Goal: Task Accomplishment & Management: Complete application form

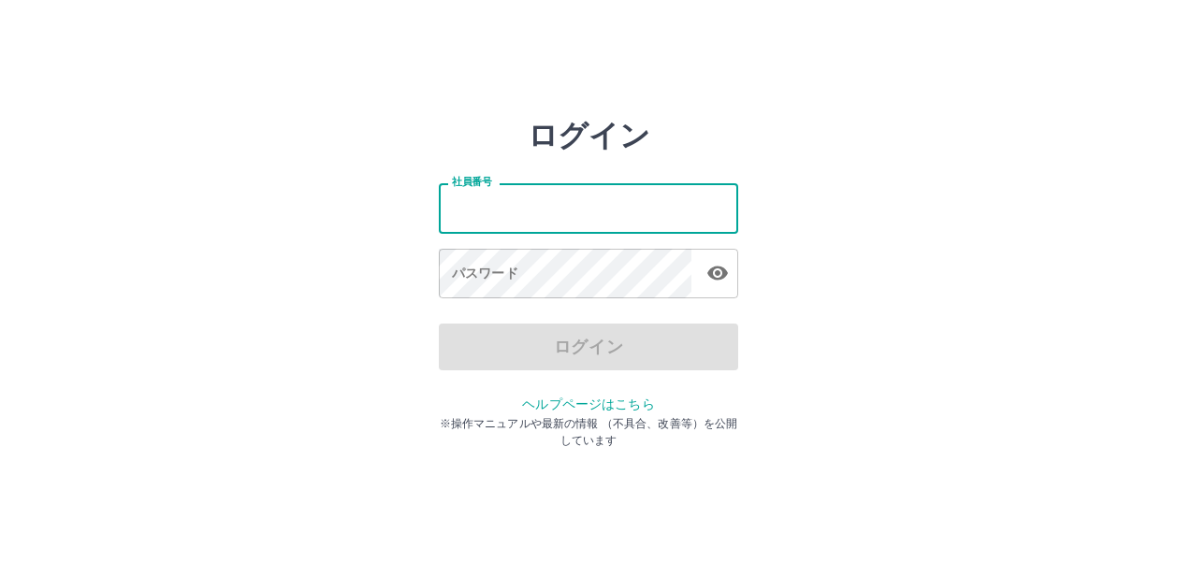
type input "*******"
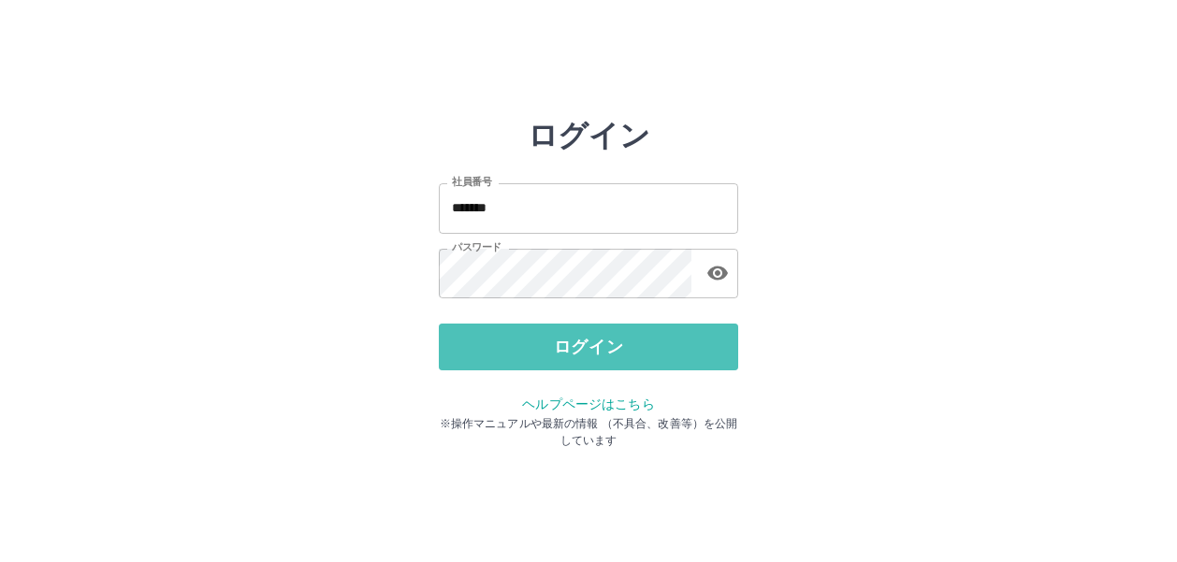
drag, startPoint x: 641, startPoint y: 340, endPoint x: 670, endPoint y: 337, distance: 29.1
click at [648, 340] on button "ログイン" at bounding box center [588, 347] width 299 height 47
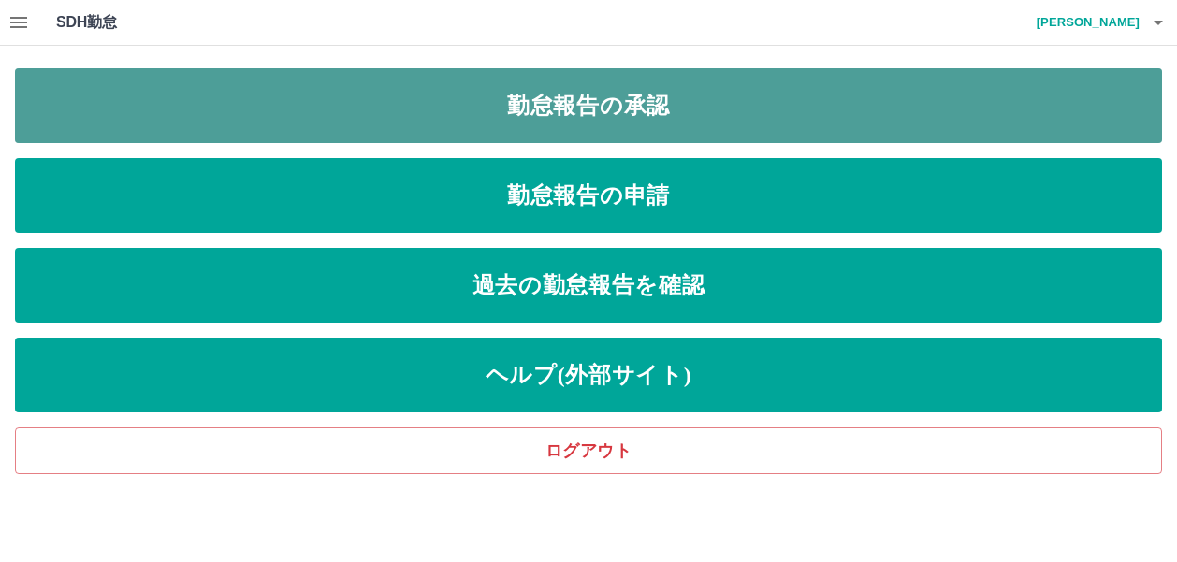
click at [768, 93] on link "勤怠報告の承認" at bounding box center [588, 105] width 1147 height 75
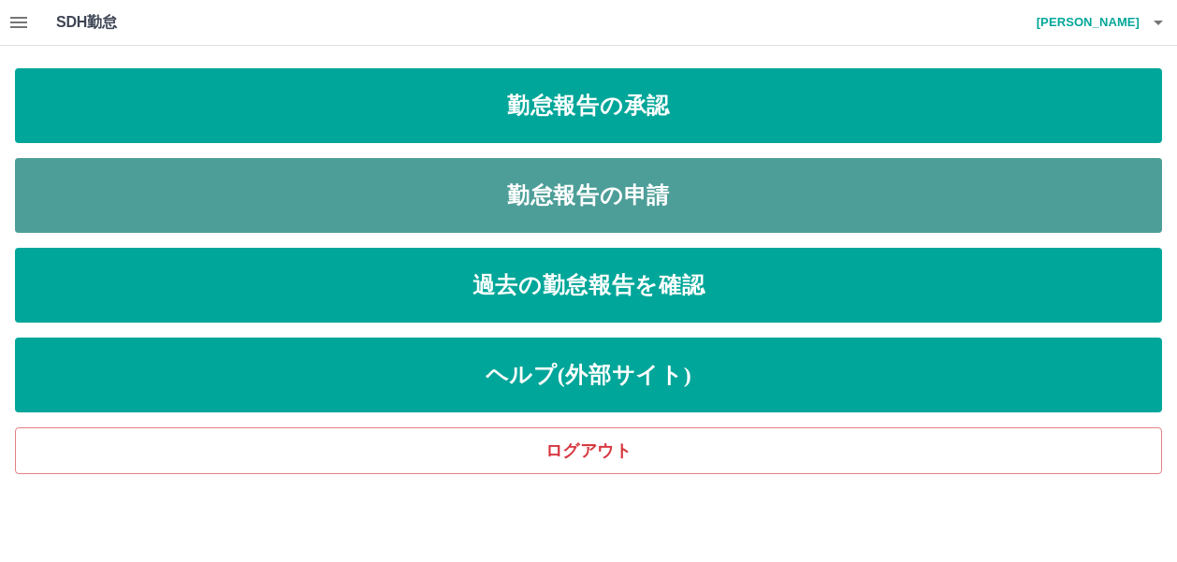
click at [721, 188] on link "勤怠報告の申請" at bounding box center [588, 195] width 1147 height 75
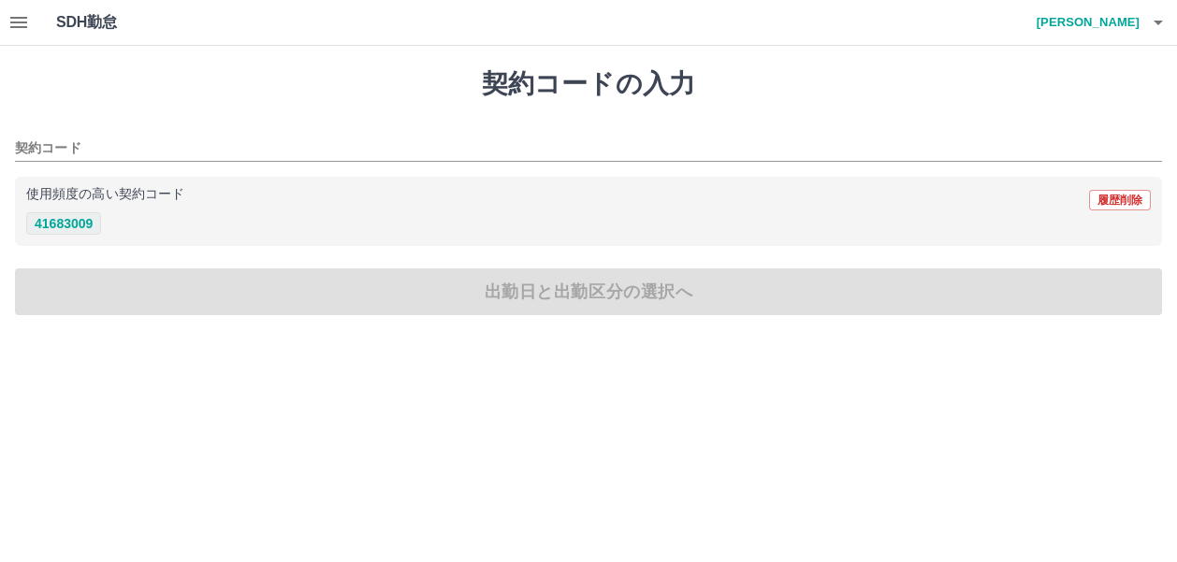
click at [66, 220] on button "41683009" at bounding box center [63, 223] width 75 height 22
type input "********"
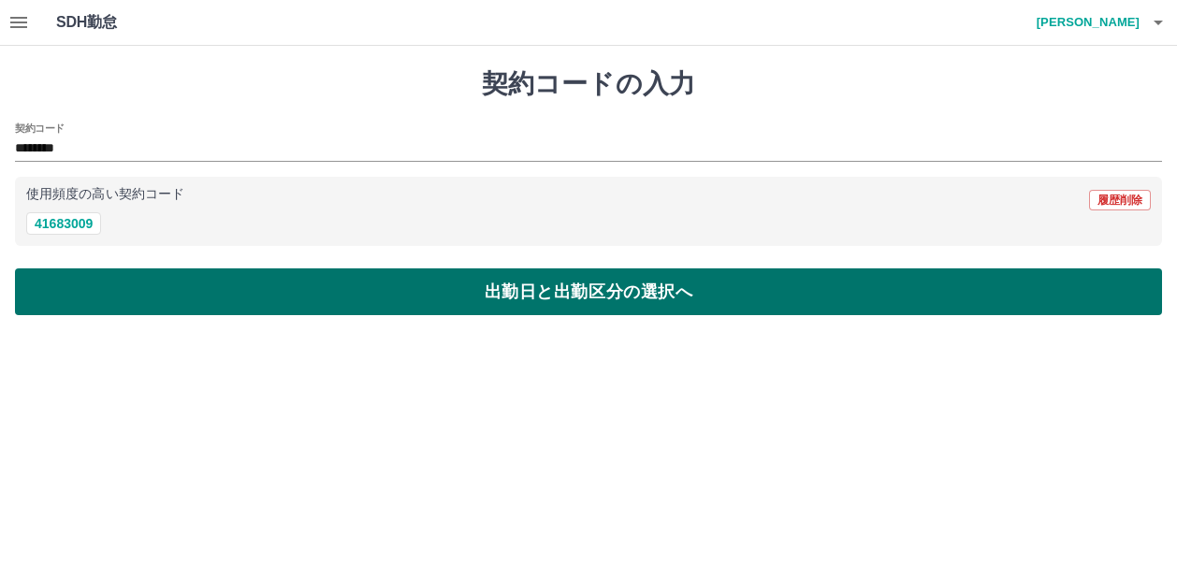
click at [608, 293] on button "出勤日と出勤区分の選択へ" at bounding box center [588, 291] width 1147 height 47
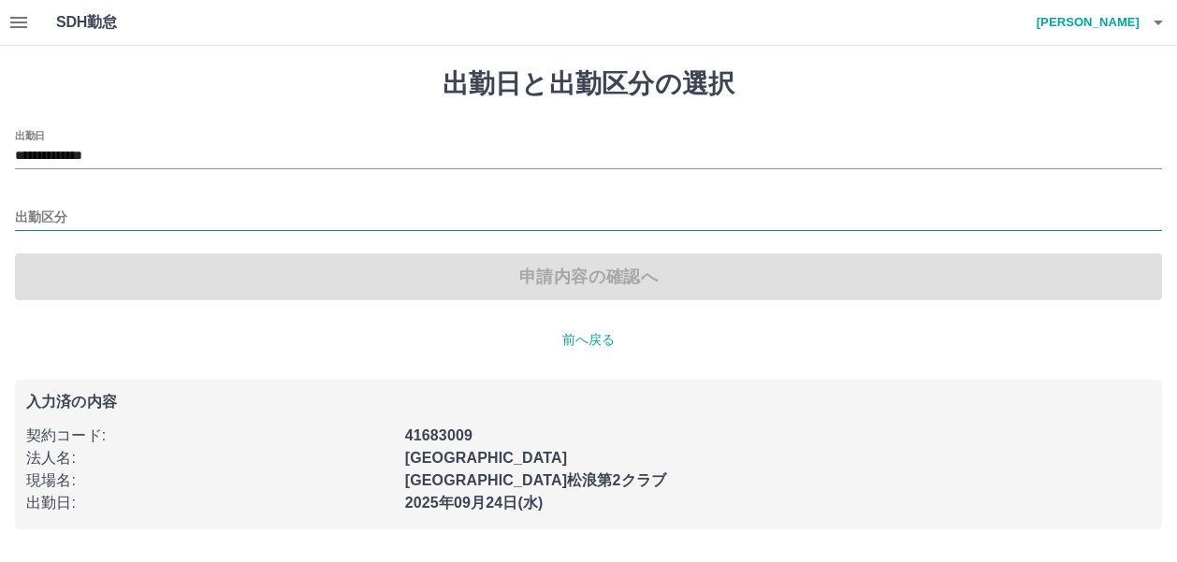
click at [37, 214] on input "出勤区分" at bounding box center [588, 218] width 1147 height 23
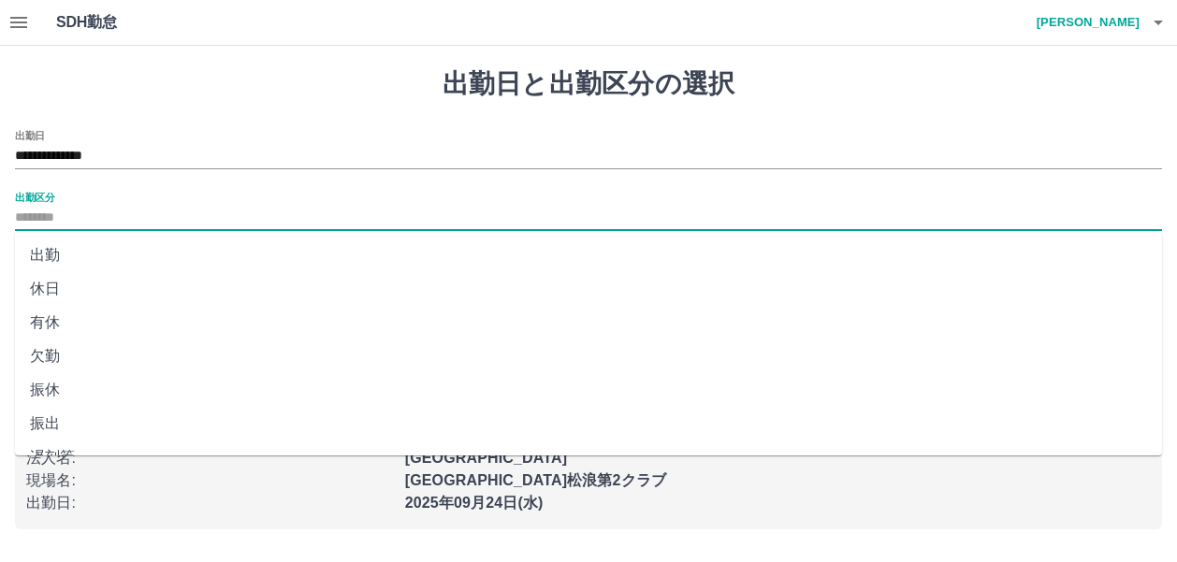
click at [48, 262] on li "出勤" at bounding box center [588, 256] width 1147 height 34
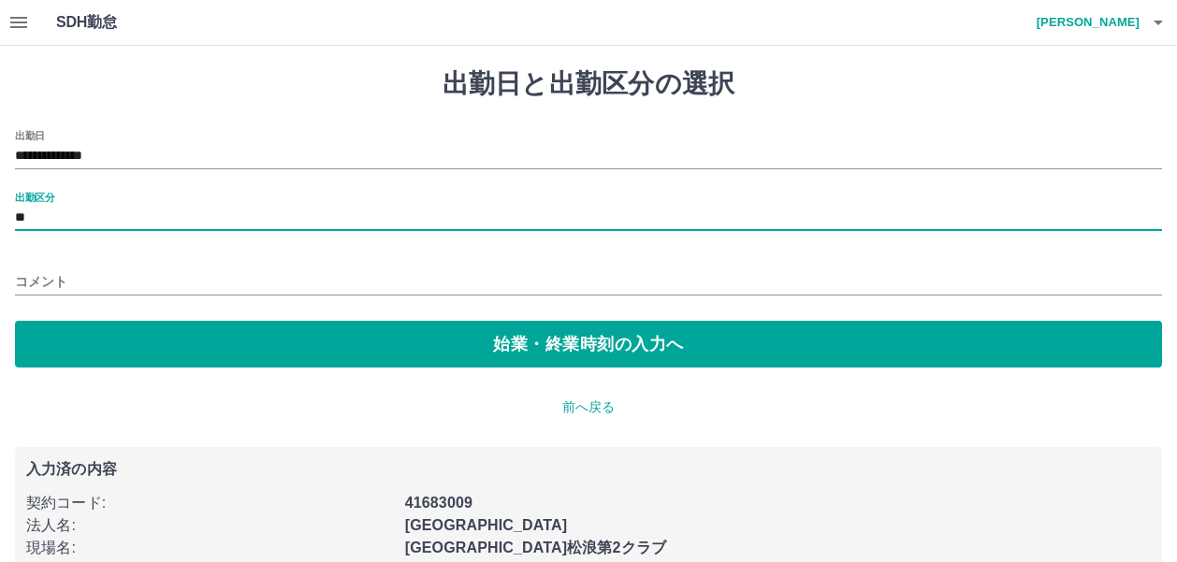
type input "**"
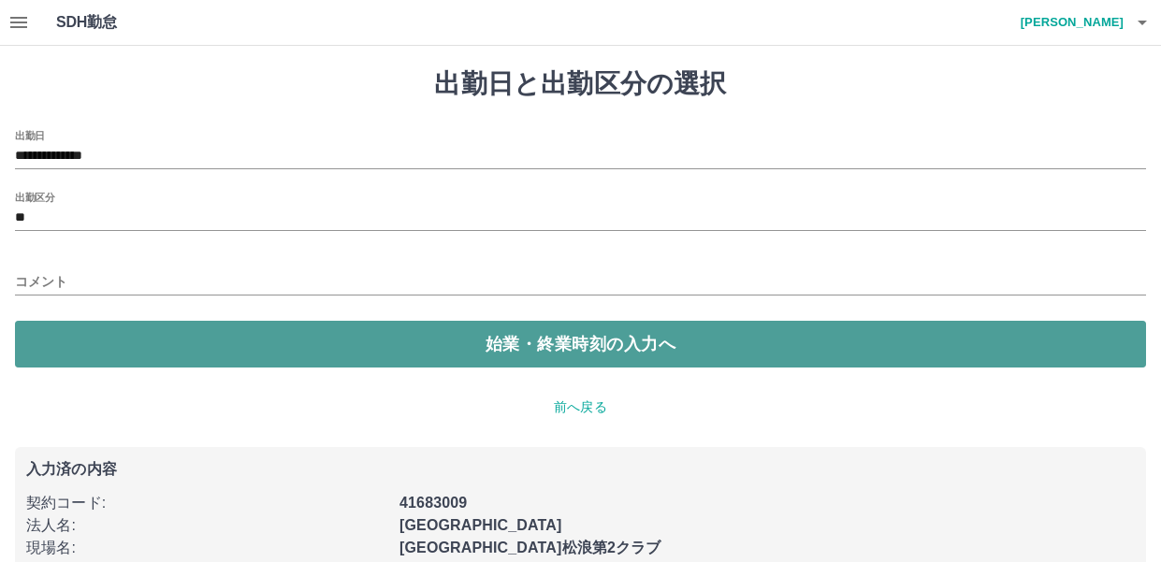
click at [319, 348] on button "始業・終業時刻の入力へ" at bounding box center [580, 344] width 1131 height 47
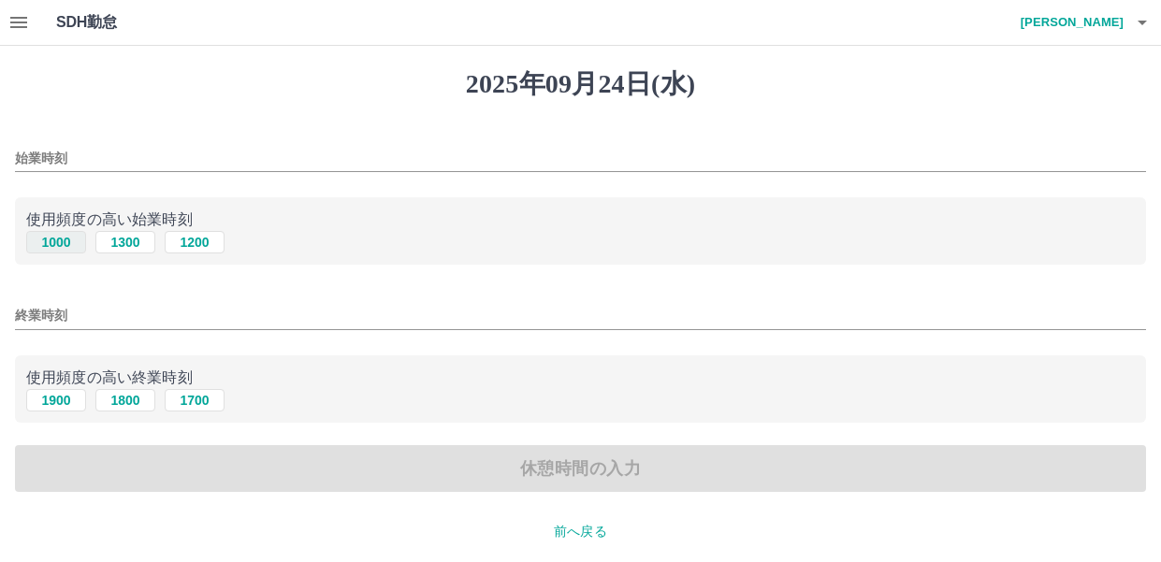
click at [56, 244] on button "1000" at bounding box center [56, 242] width 60 height 22
type input "****"
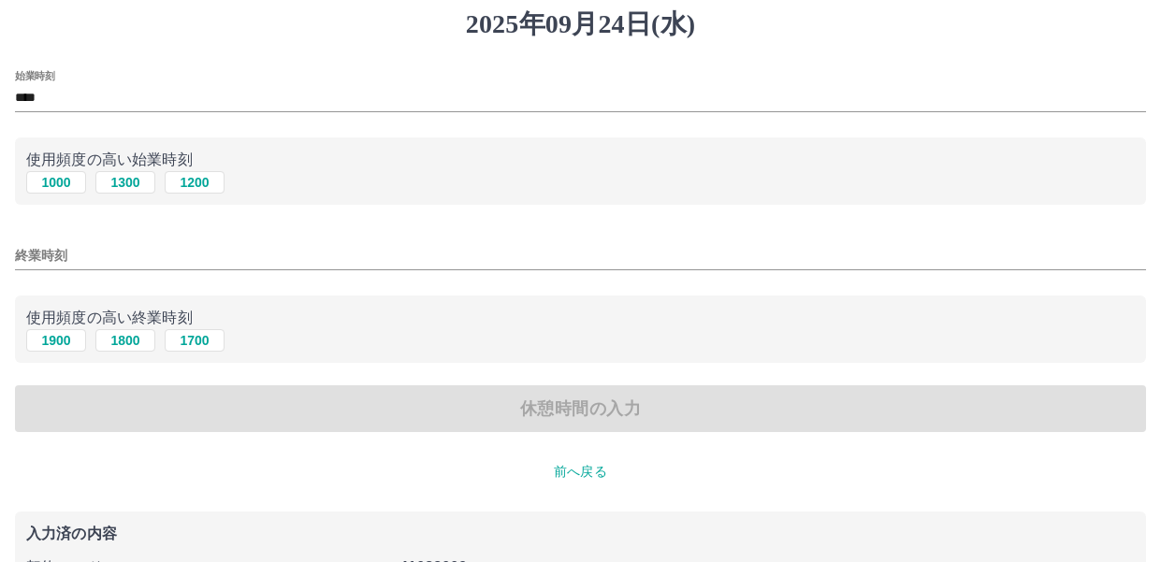
scroll to position [94, 0]
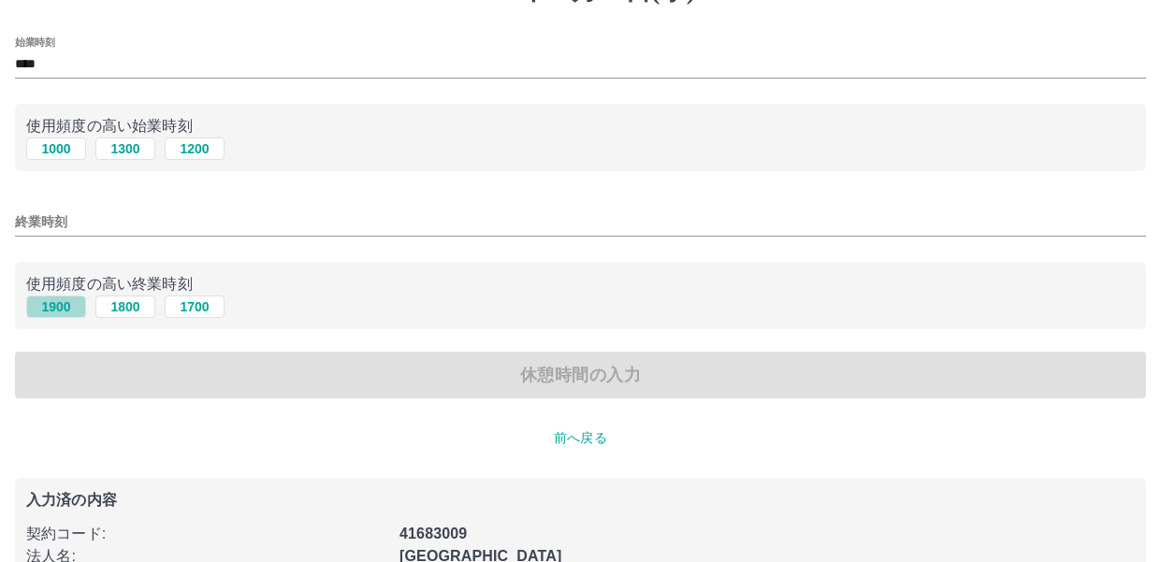
drag, startPoint x: 51, startPoint y: 307, endPoint x: 377, endPoint y: 302, distance: 326.5
click at [51, 306] on button "1900" at bounding box center [56, 307] width 60 height 22
type input "****"
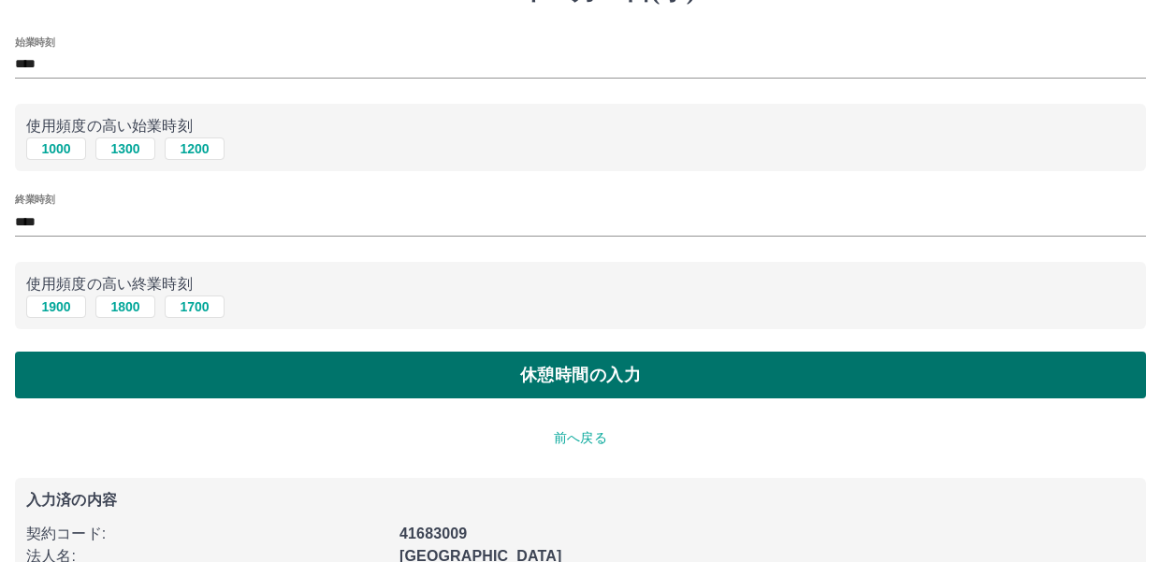
click at [627, 356] on button "休憩時間の入力" at bounding box center [580, 375] width 1131 height 47
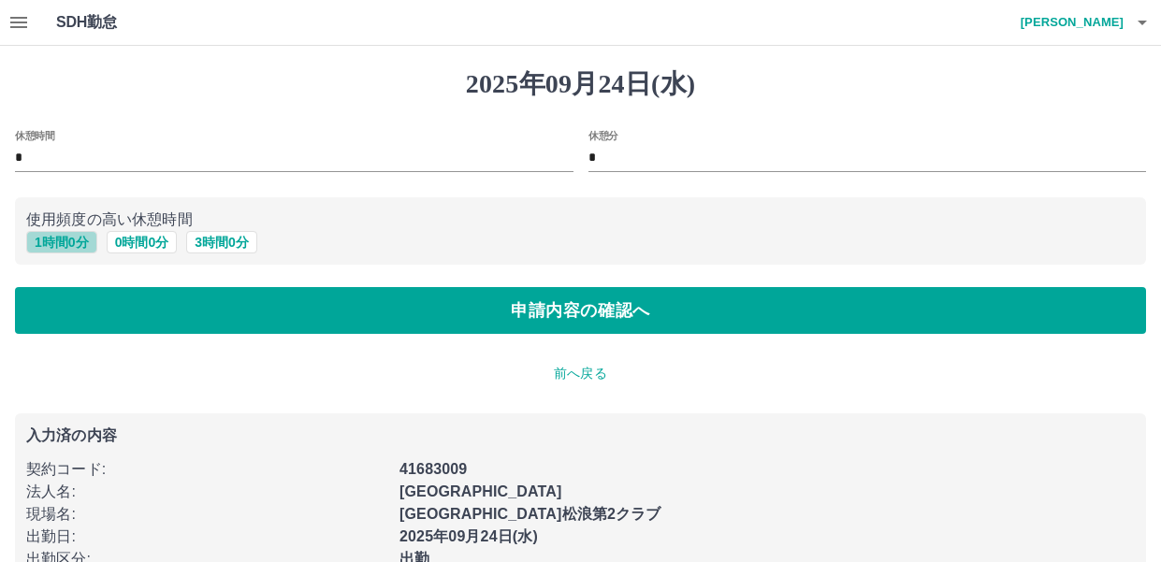
click at [49, 239] on button "1 時間 0 分" at bounding box center [61, 242] width 71 height 22
type input "*"
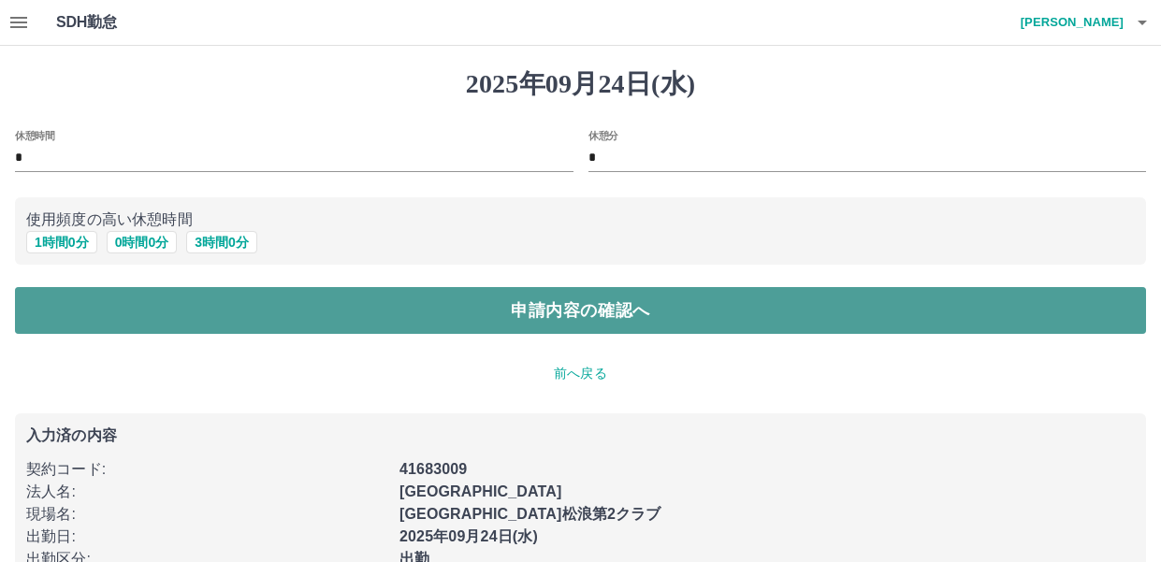
click at [772, 316] on button "申請内容の確認へ" at bounding box center [580, 310] width 1131 height 47
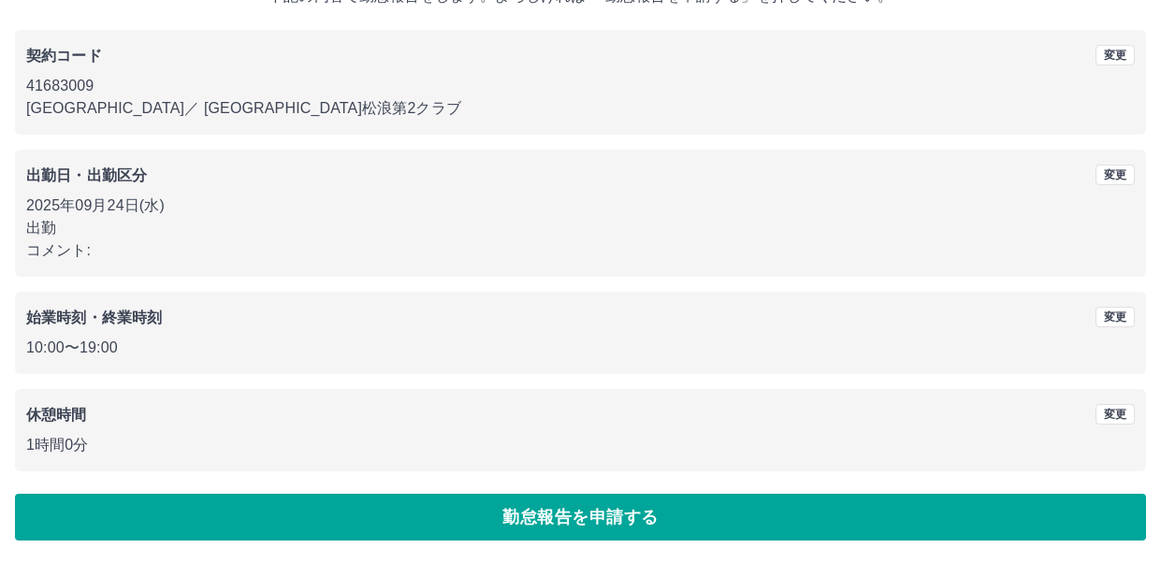
scroll to position [138, 0]
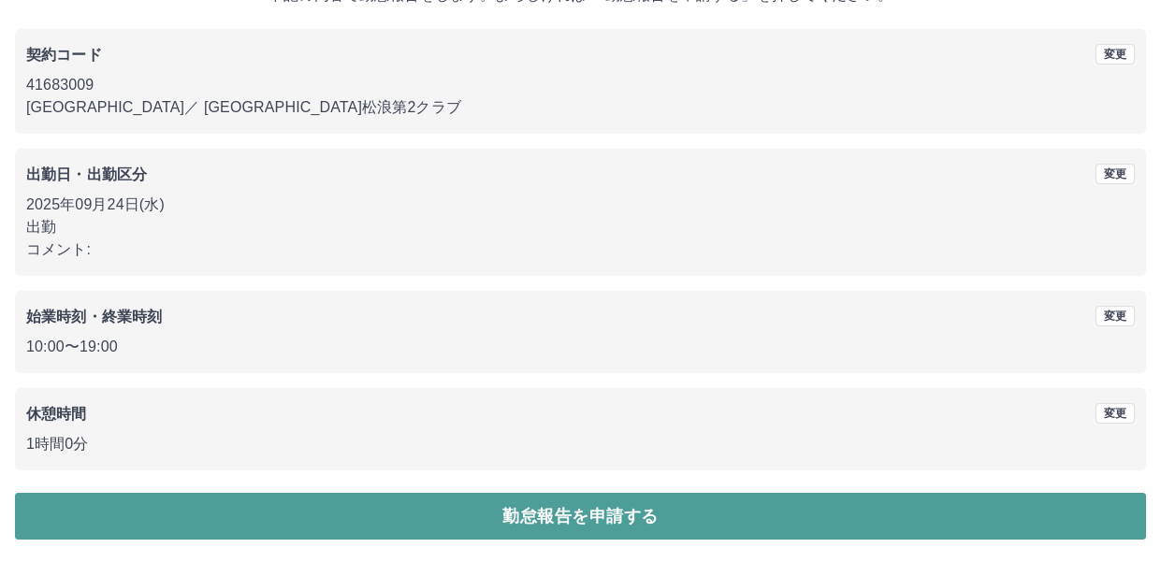
click at [967, 516] on button "勤怠報告を申請する" at bounding box center [580, 516] width 1131 height 47
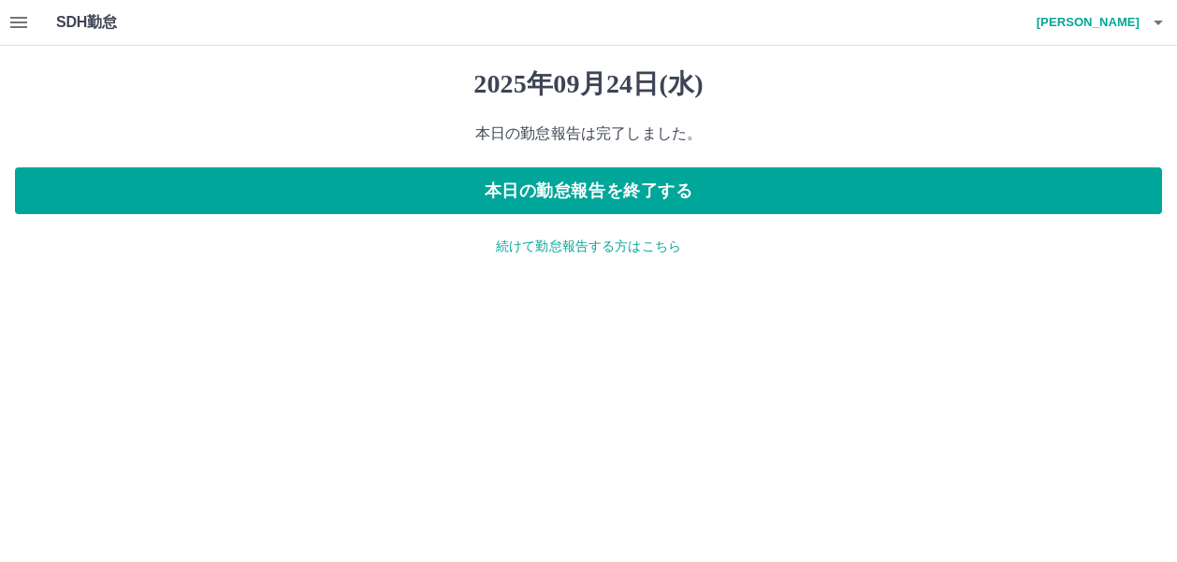
click at [587, 251] on p "続けて勤怠報告する方はこちら" at bounding box center [588, 247] width 1147 height 20
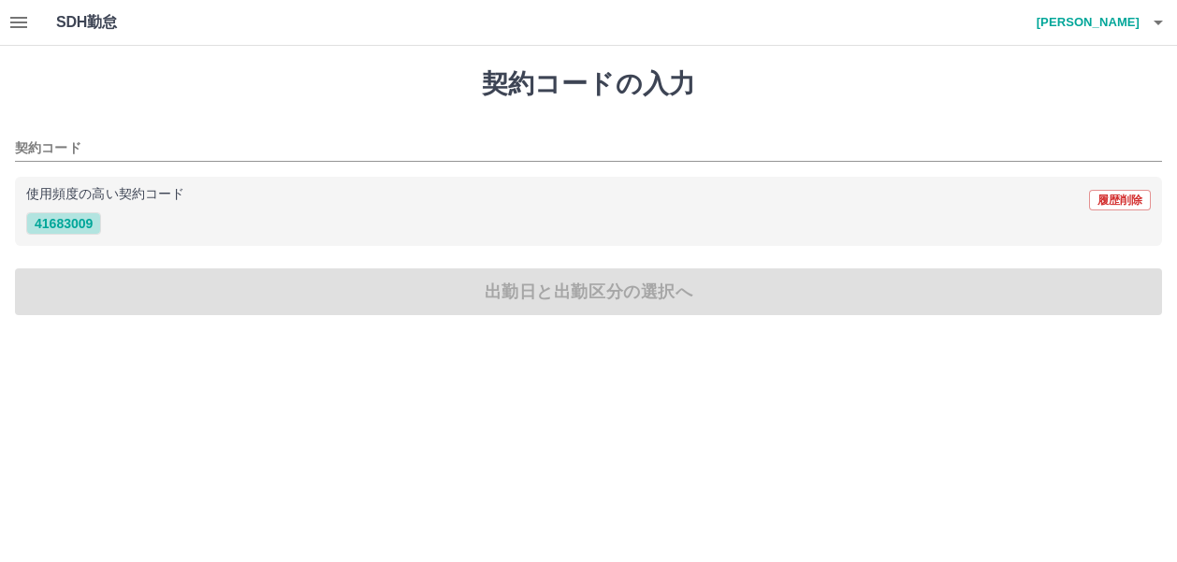
drag, startPoint x: 74, startPoint y: 225, endPoint x: 80, endPoint y: 197, distance: 27.9
click at [75, 225] on button "41683009" at bounding box center [63, 223] width 75 height 22
type input "********"
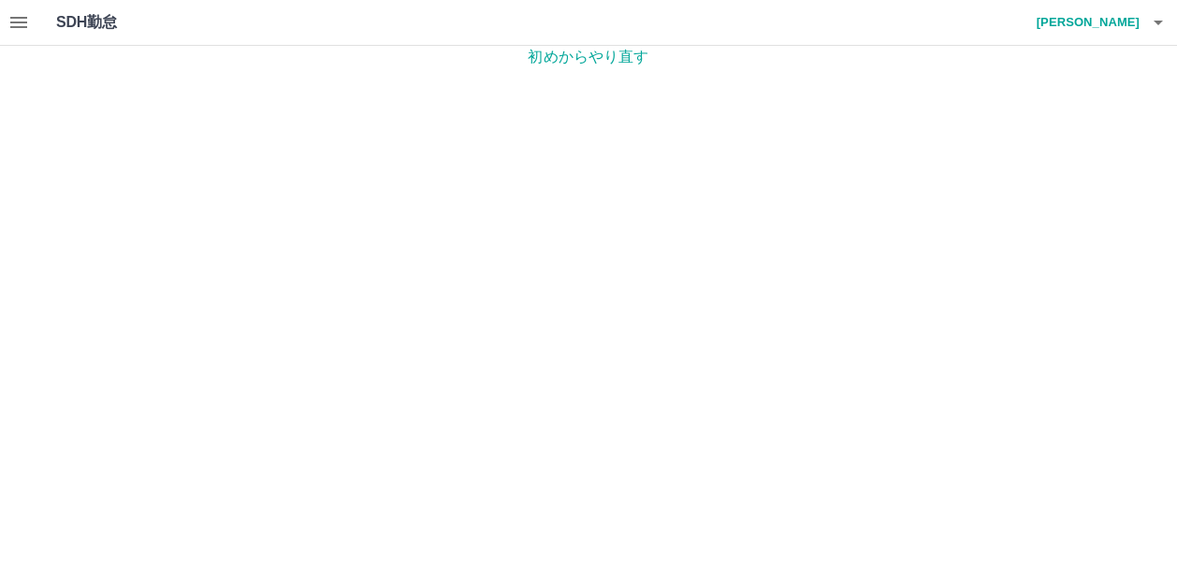
click at [92, 23] on h1 "SDH勤怠" at bounding box center [117, 22] width 122 height 45
click at [9, 22] on icon "button" at bounding box center [18, 22] width 22 height 22
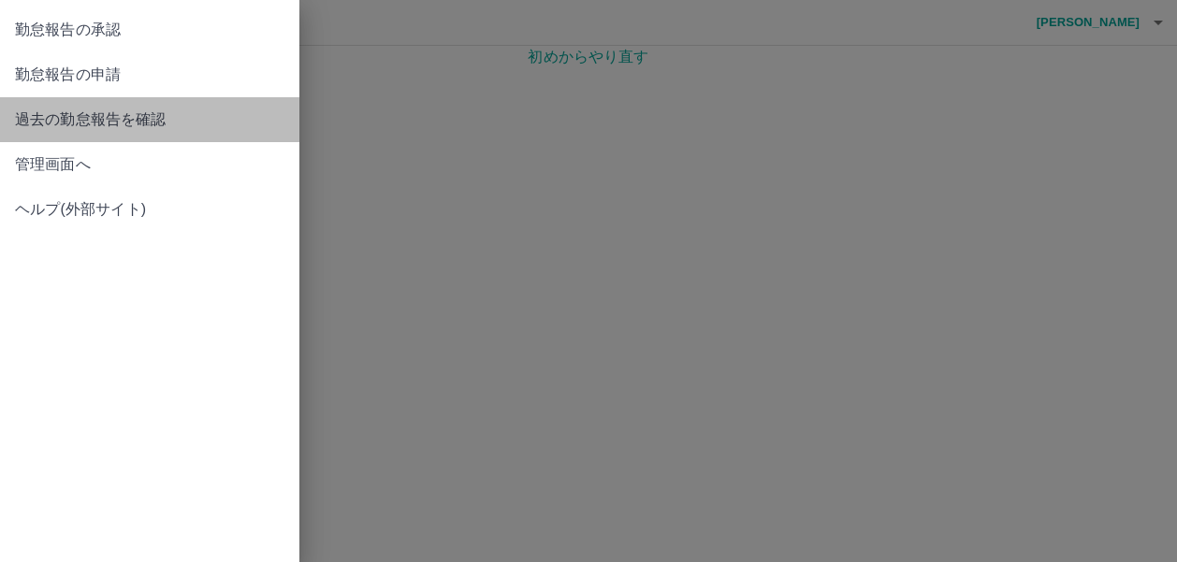
click at [113, 117] on span "過去の勤怠報告を確認" at bounding box center [149, 120] width 269 height 22
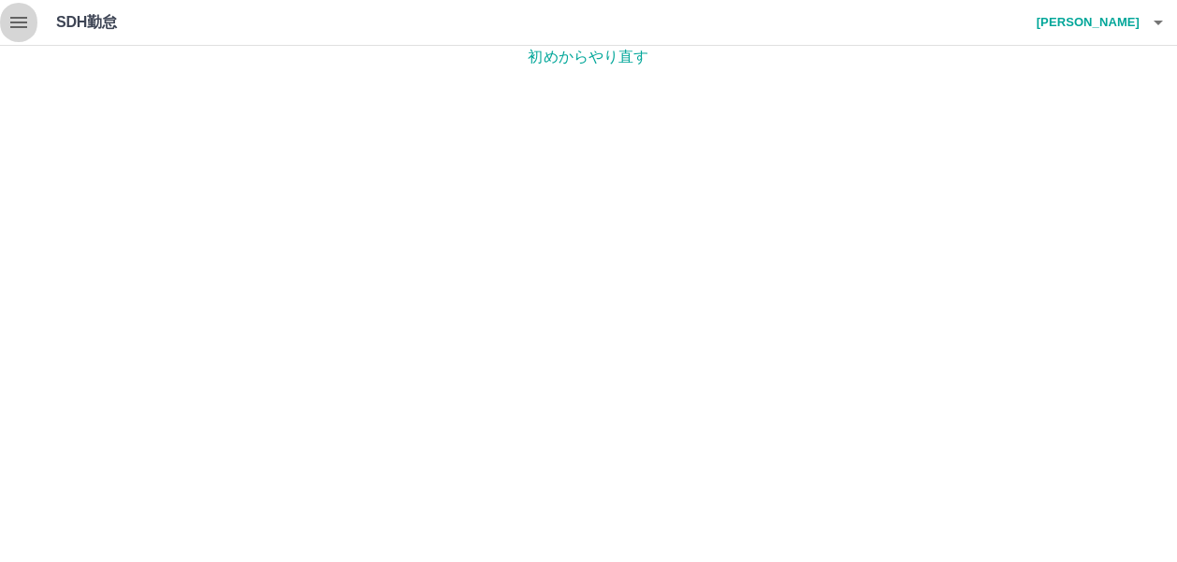
click at [21, 18] on icon "button" at bounding box center [18, 22] width 17 height 11
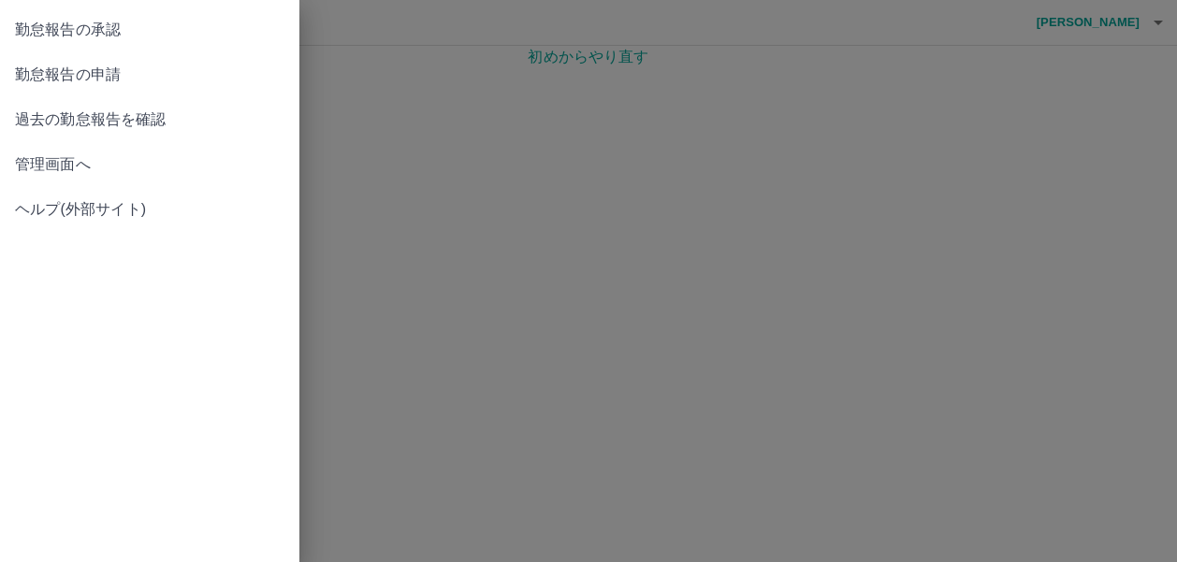
drag, startPoint x: 102, startPoint y: 73, endPoint x: 131, endPoint y: 67, distance: 29.5
click at [102, 72] on span "勤怠報告の申請" at bounding box center [149, 75] width 269 height 22
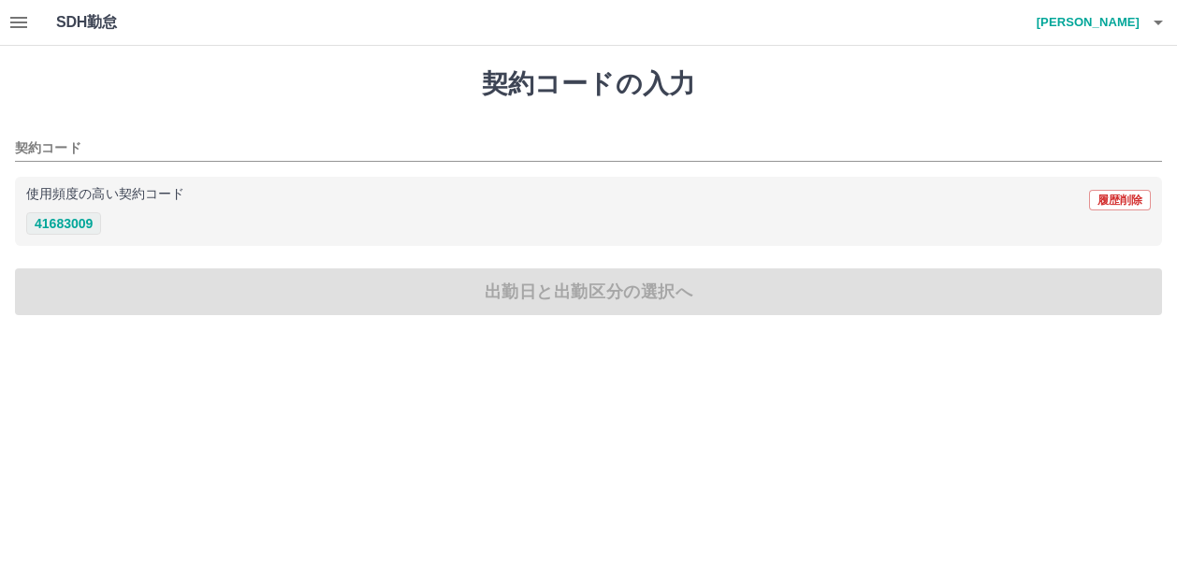
click at [81, 222] on button "41683009" at bounding box center [63, 223] width 75 height 22
type input "********"
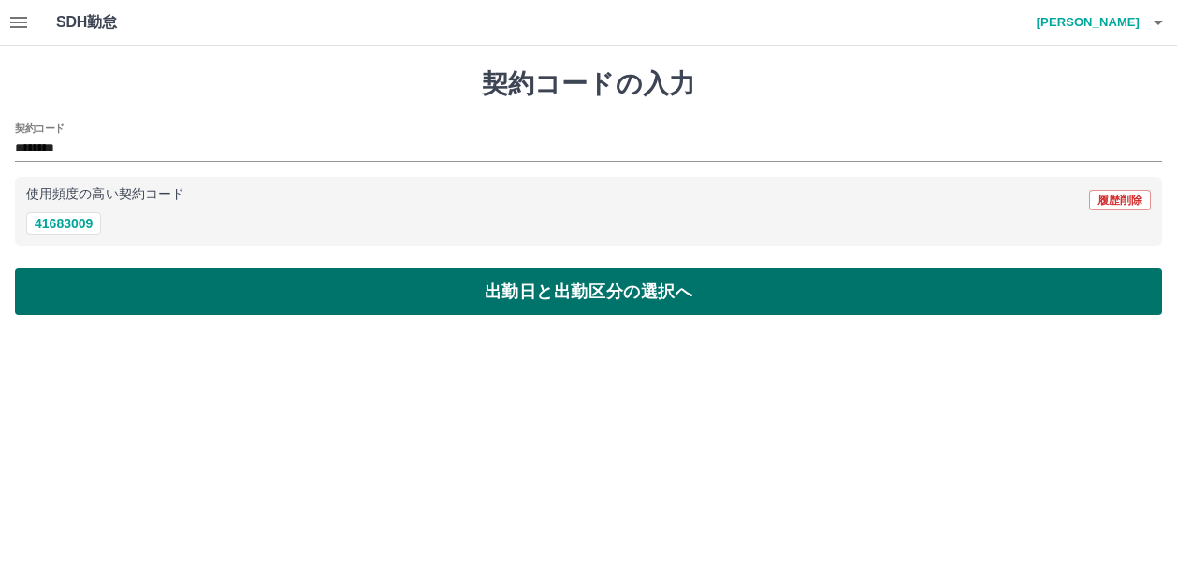
click at [600, 287] on button "出勤日と出勤区分の選択へ" at bounding box center [588, 291] width 1147 height 47
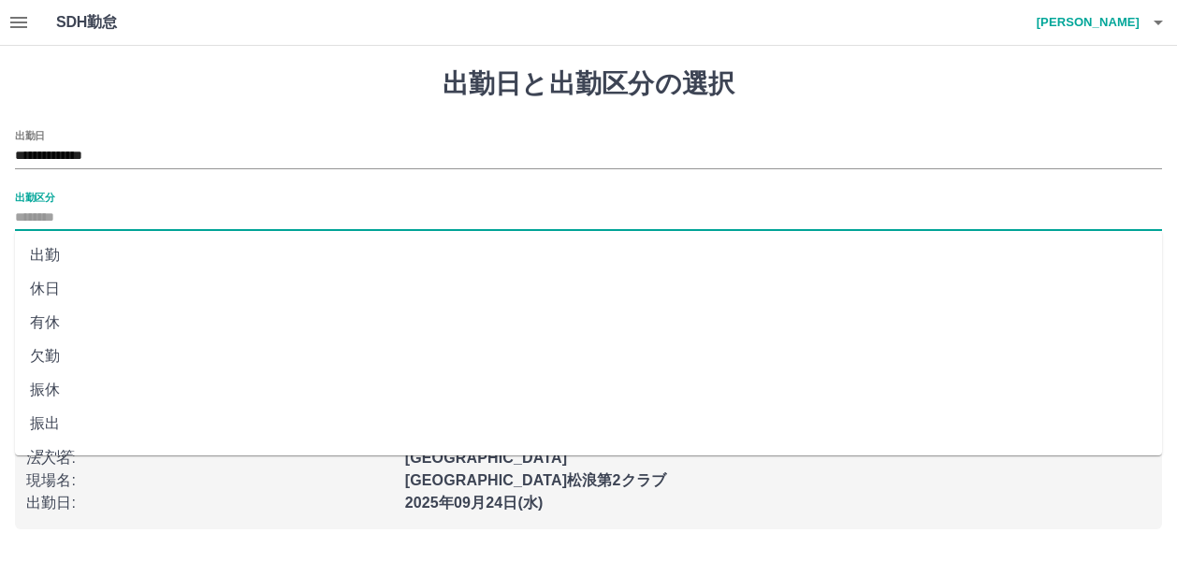
click at [34, 213] on input "出勤区分" at bounding box center [588, 218] width 1147 height 23
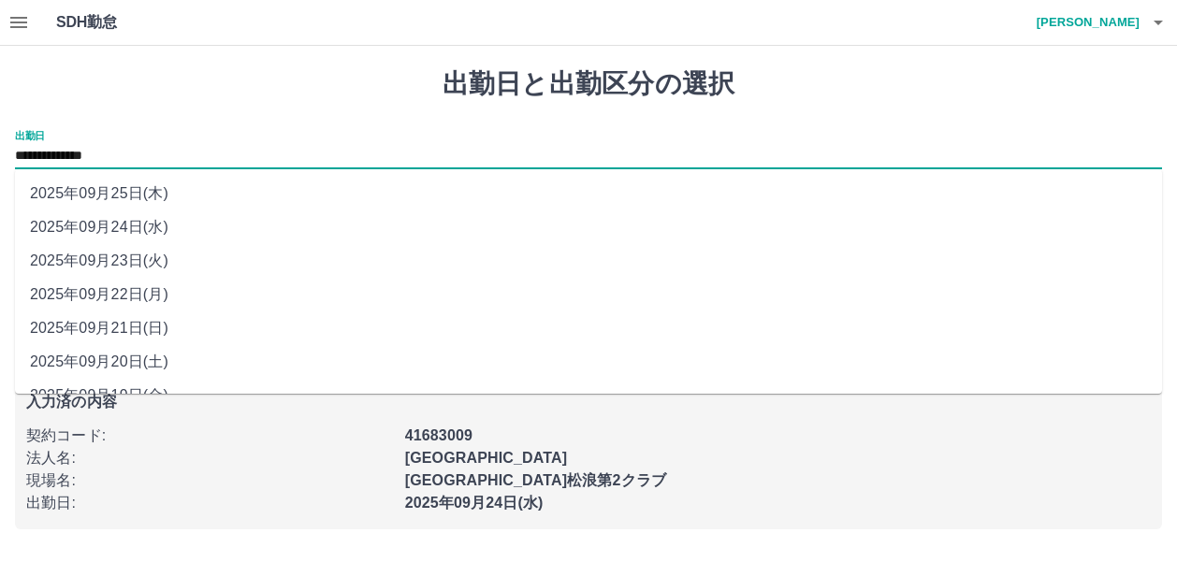
click at [118, 154] on input "**********" at bounding box center [588, 156] width 1147 height 23
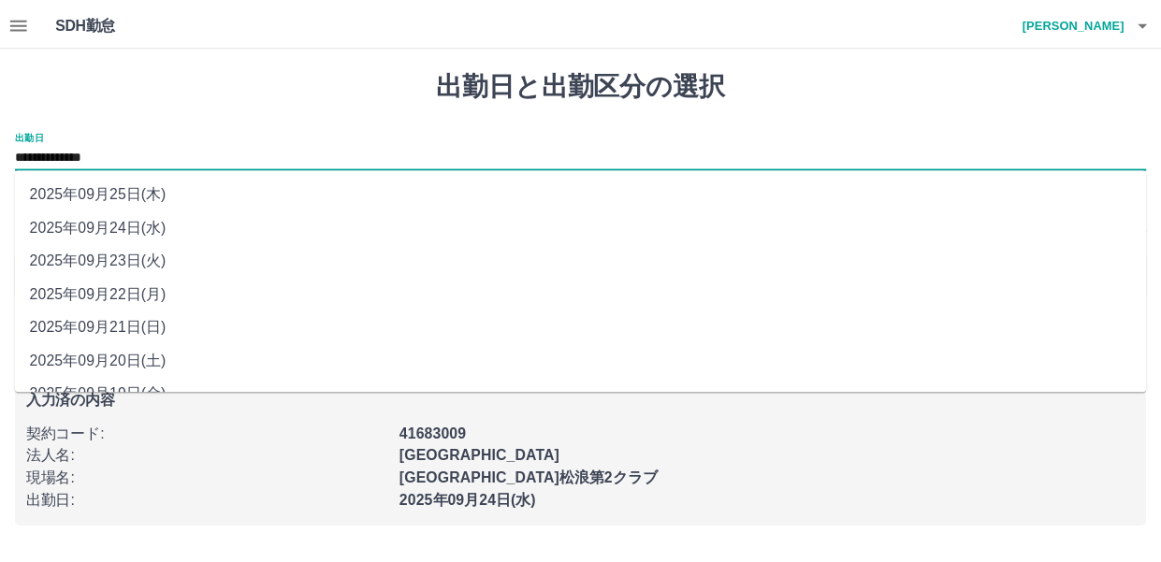
scroll to position [94, 0]
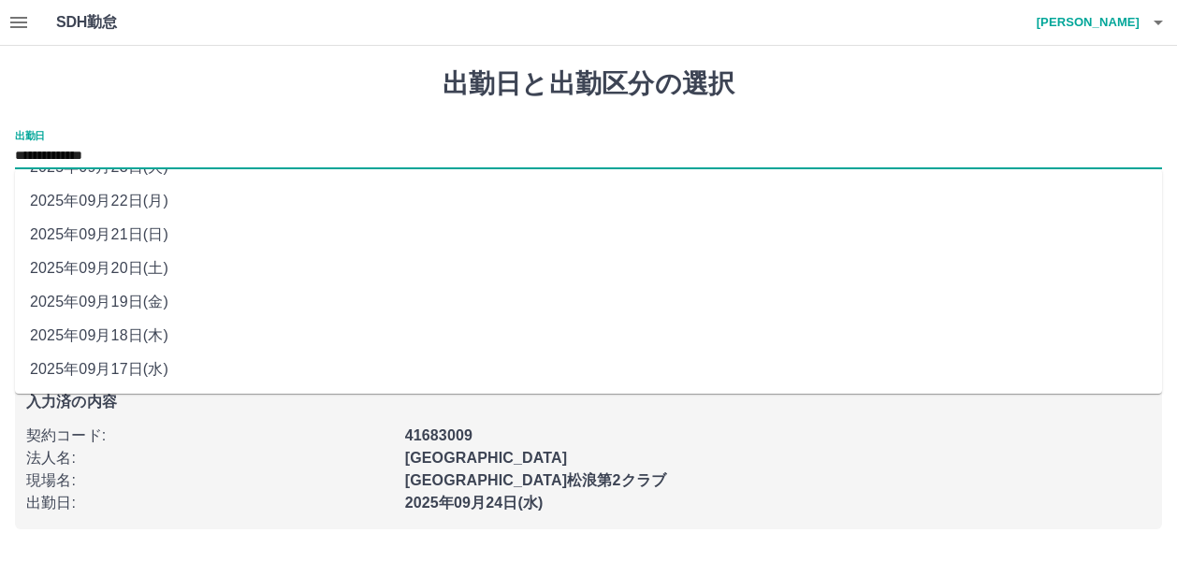
click at [131, 300] on li "2025年09月19日(金)" at bounding box center [588, 302] width 1147 height 34
type input "**********"
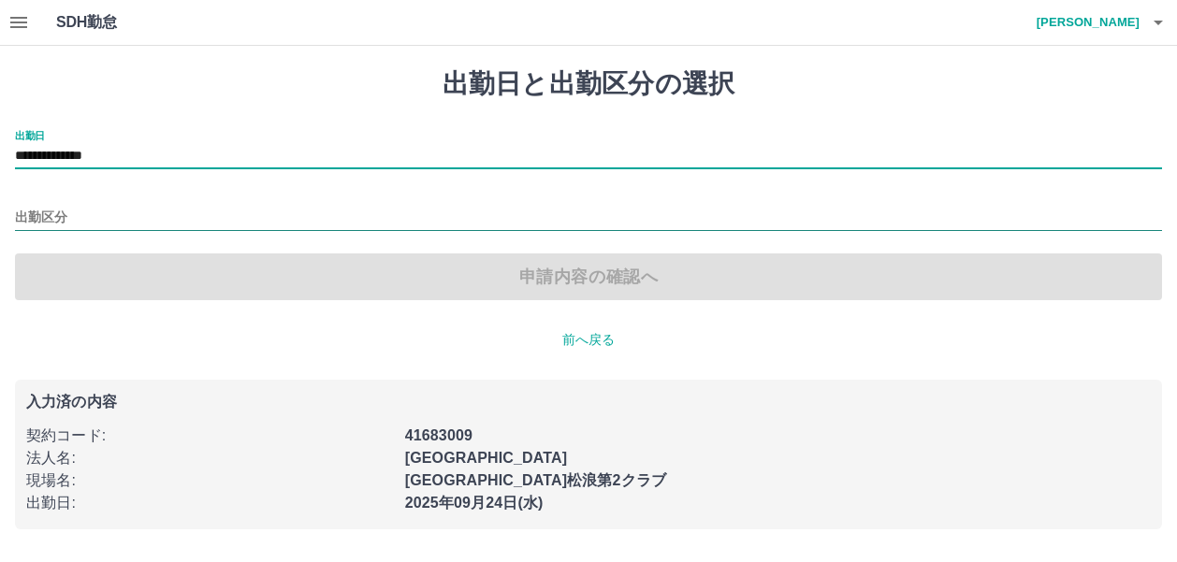
click at [52, 215] on input "出勤区分" at bounding box center [588, 218] width 1147 height 23
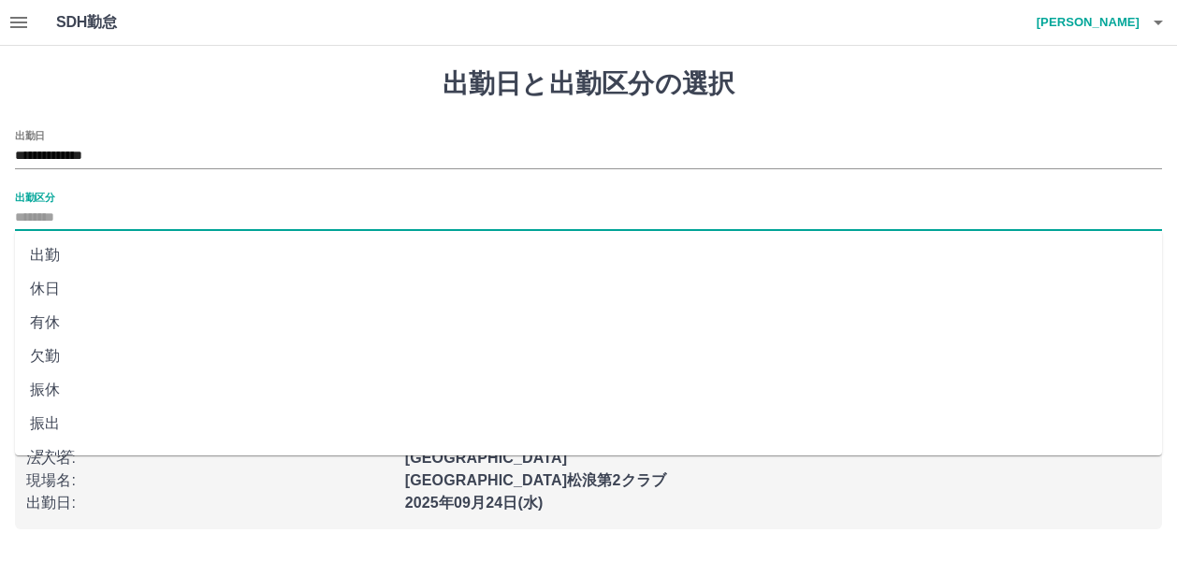
click at [55, 258] on li "出勤" at bounding box center [588, 256] width 1147 height 34
type input "**"
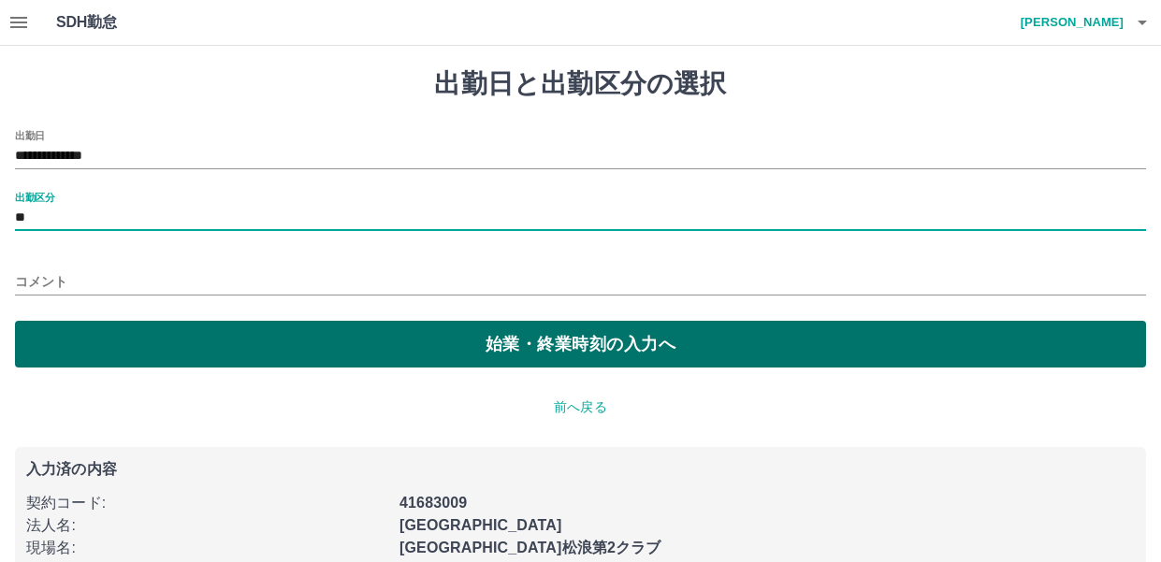
click at [650, 354] on button "始業・終業時刻の入力へ" at bounding box center [580, 344] width 1131 height 47
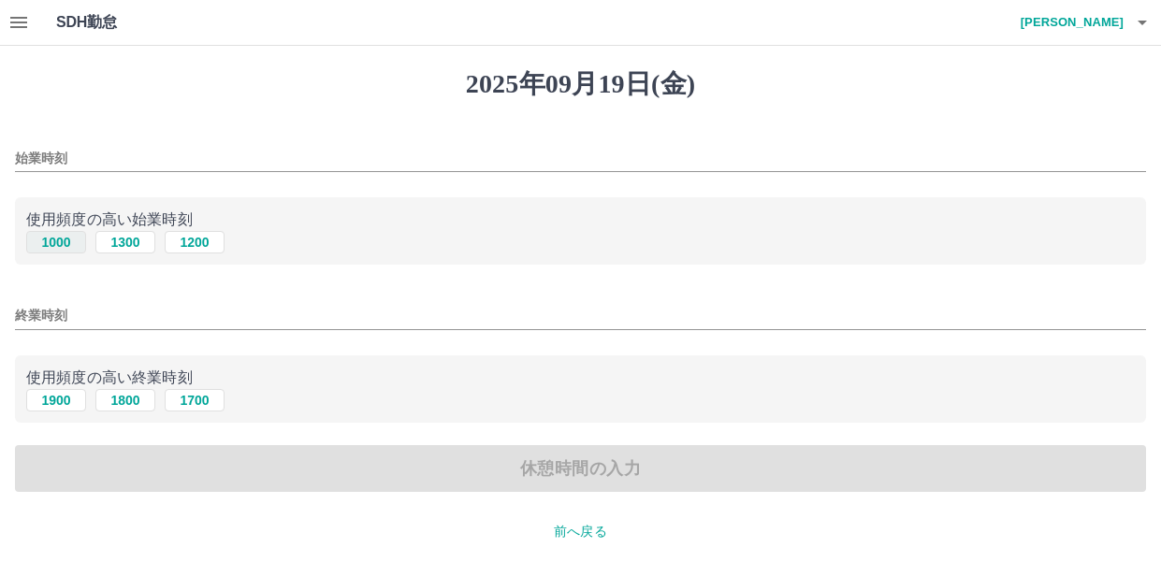
click at [65, 241] on button "1000" at bounding box center [56, 242] width 60 height 22
type input "****"
click at [58, 400] on button "1900" at bounding box center [56, 400] width 60 height 22
type input "****"
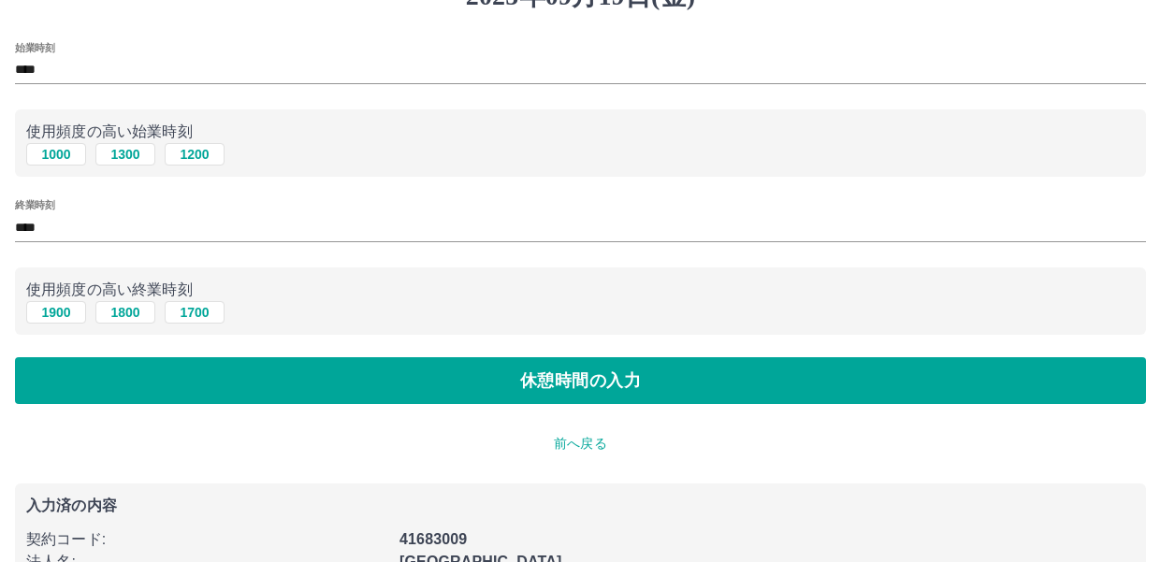
scroll to position [205, 0]
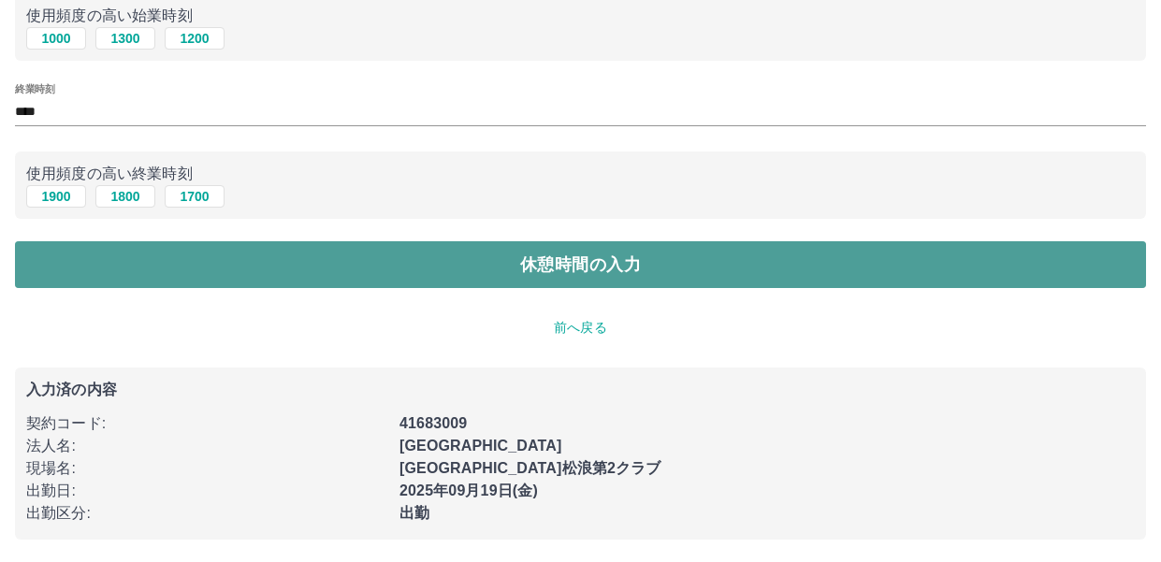
click at [673, 268] on button "休憩時間の入力" at bounding box center [580, 264] width 1131 height 47
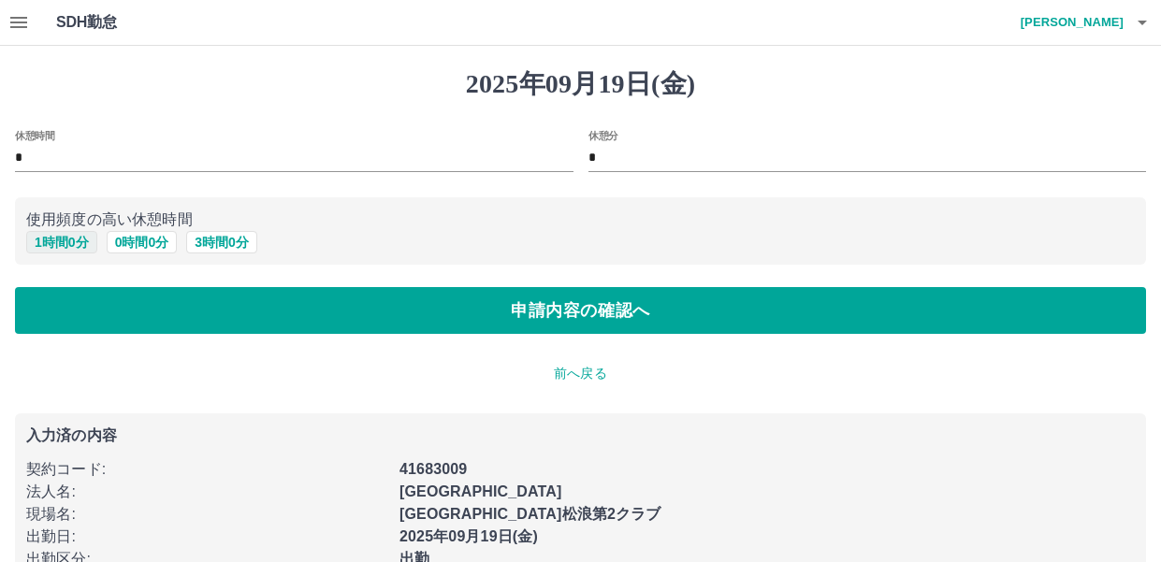
click at [52, 240] on button "1 時間 0 分" at bounding box center [61, 242] width 71 height 22
type input "*"
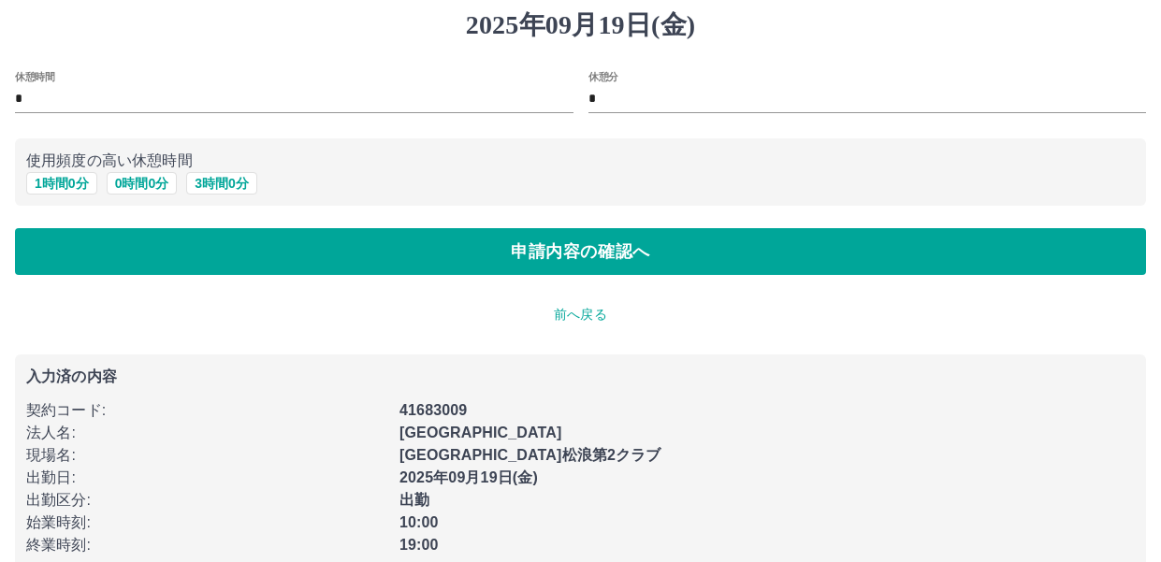
scroll to position [92, 0]
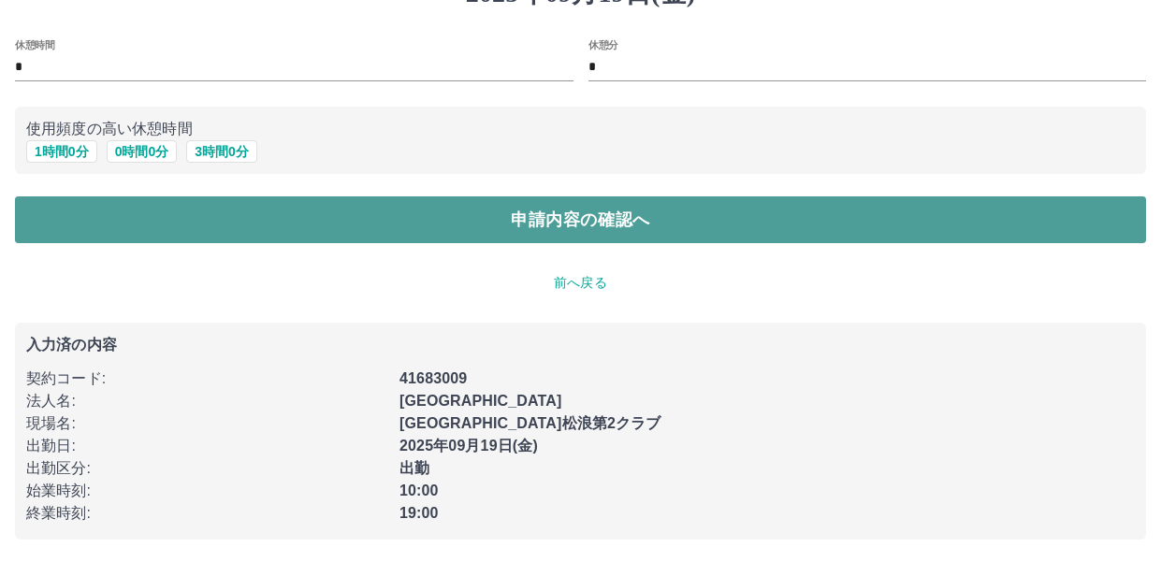
click at [553, 210] on button "申請内容の確認へ" at bounding box center [580, 219] width 1131 height 47
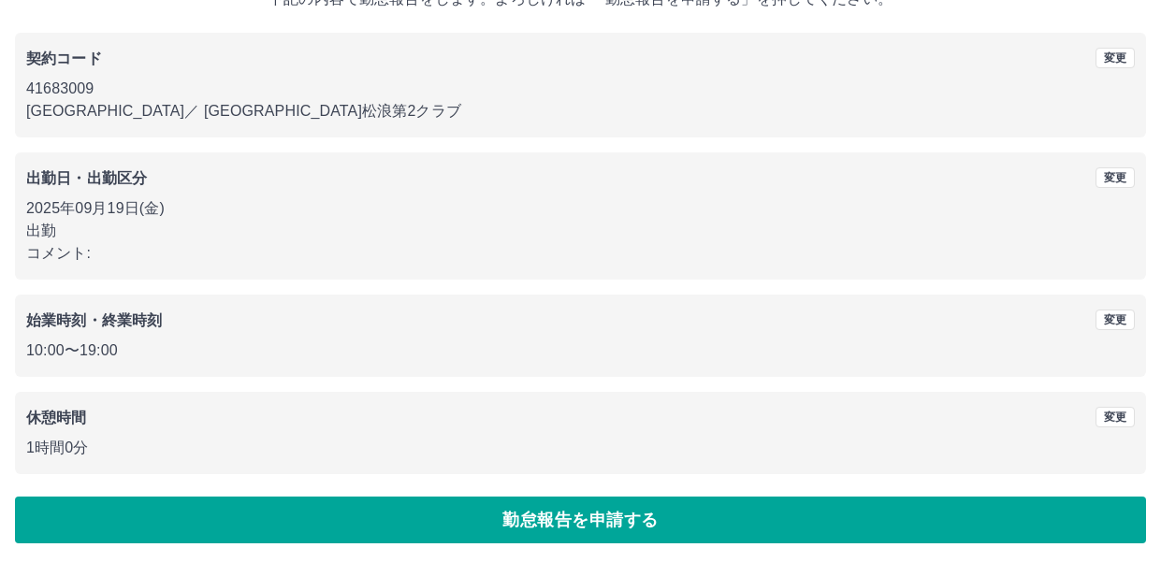
scroll to position [138, 0]
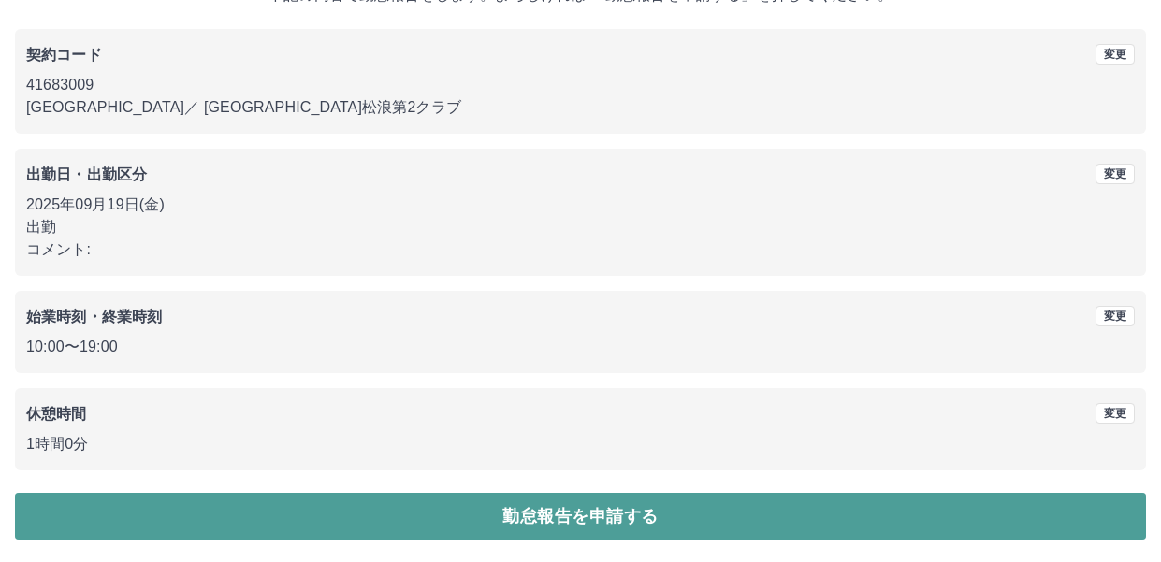
click at [610, 507] on button "勤怠報告を申請する" at bounding box center [580, 516] width 1131 height 47
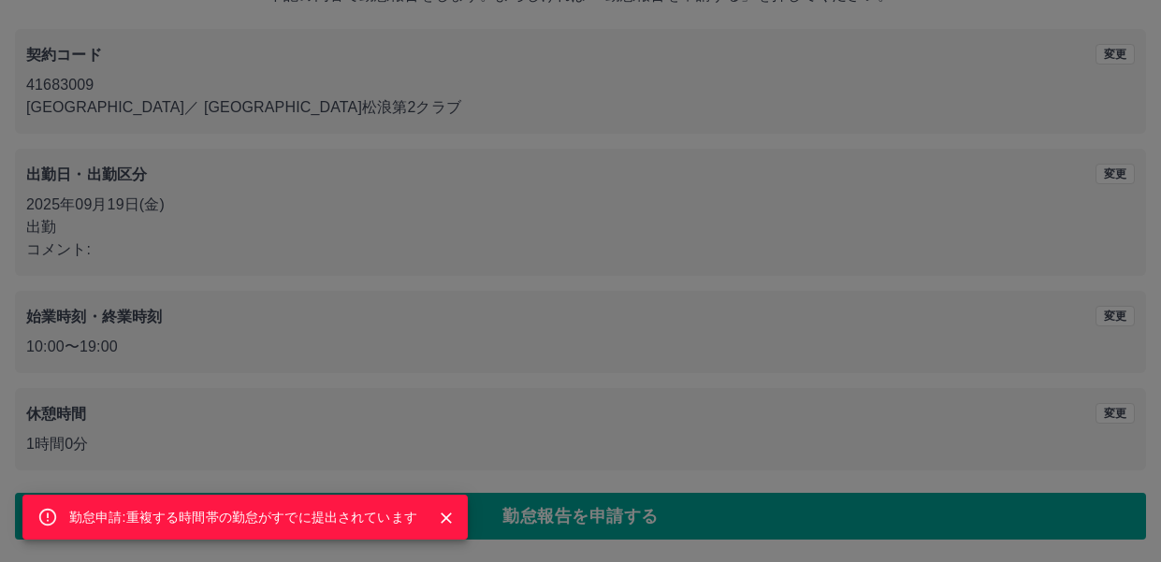
click at [736, 516] on div "勤怠申請:重複する時間帯の勤怠がすでに提出されています" at bounding box center [580, 281] width 1161 height 562
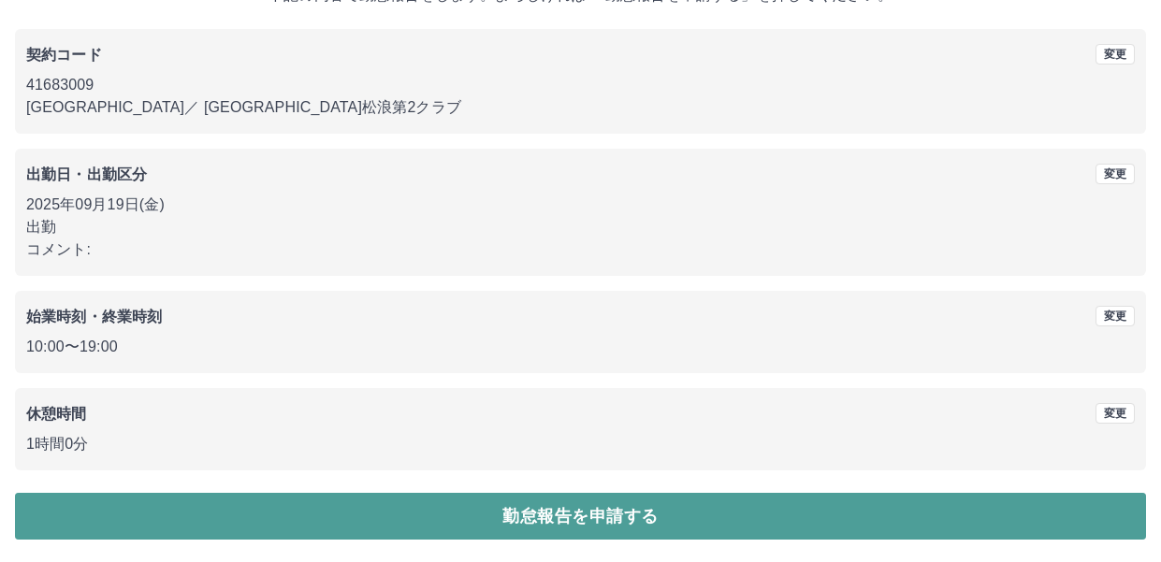
click at [747, 510] on button "勤怠報告を申請する" at bounding box center [580, 516] width 1131 height 47
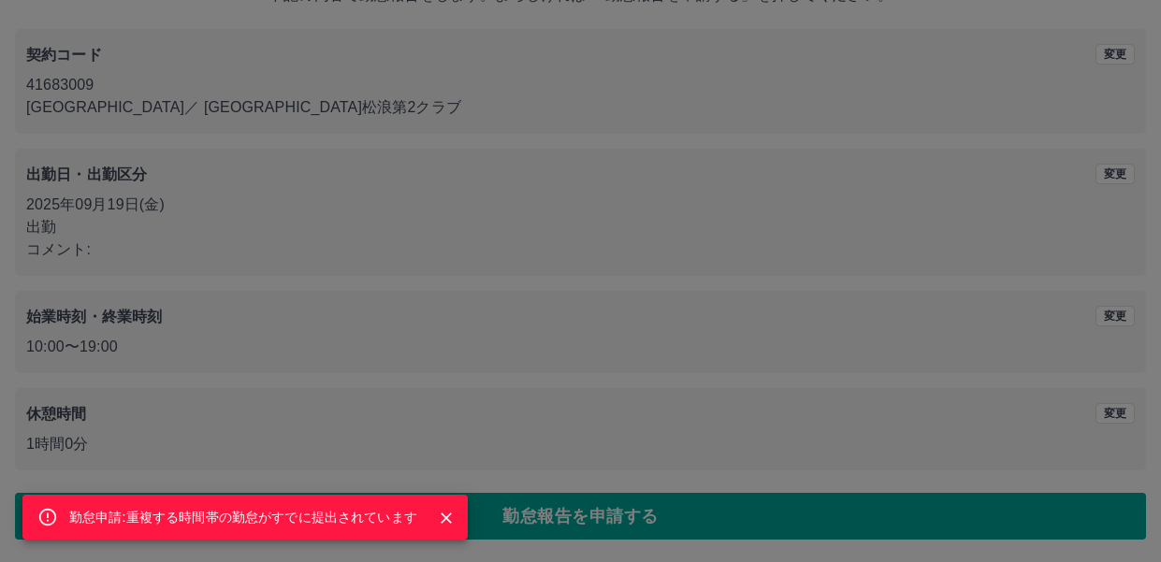
click at [906, 341] on div "勤怠申請:重複する時間帯の勤怠がすでに提出されています" at bounding box center [580, 281] width 1161 height 562
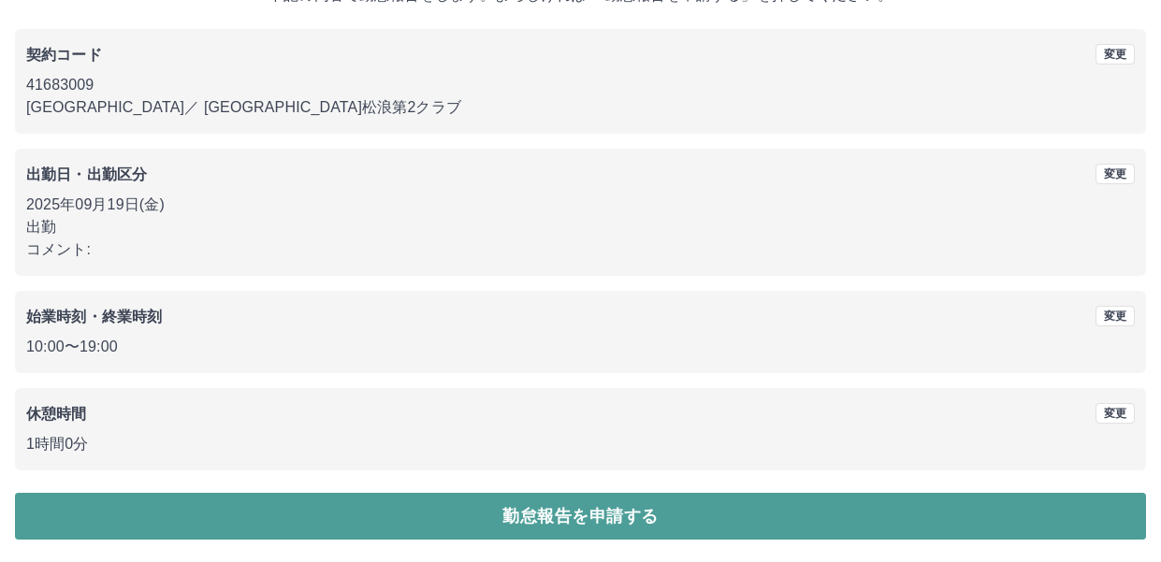
click at [683, 514] on button "勤怠報告を申請する" at bounding box center [580, 516] width 1131 height 47
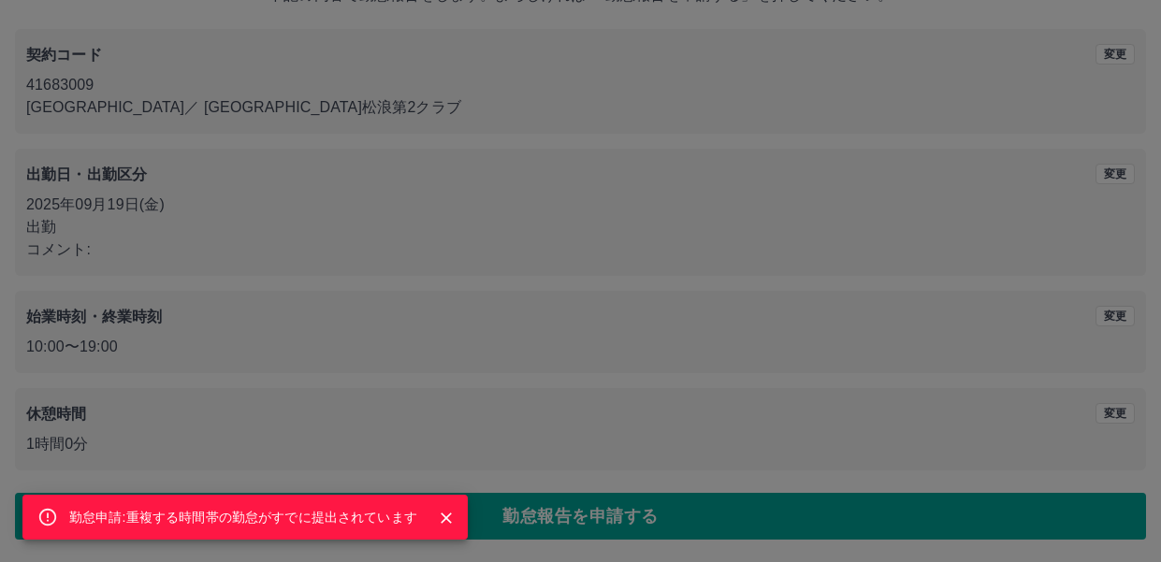
click at [446, 518] on icon "Close" at bounding box center [446, 518] width 11 height 11
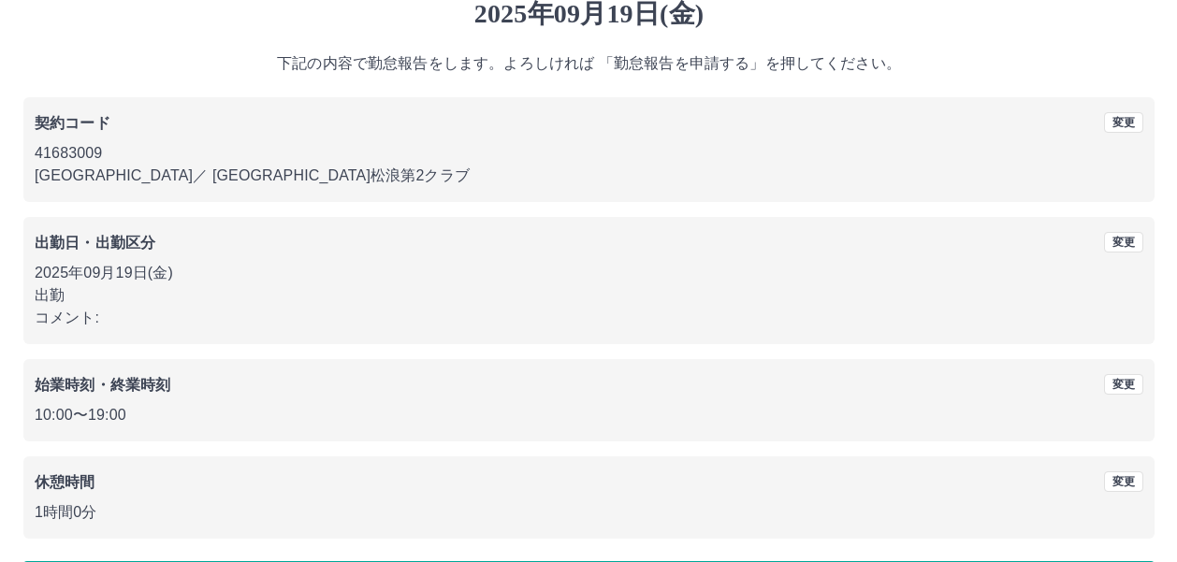
scroll to position [0, 0]
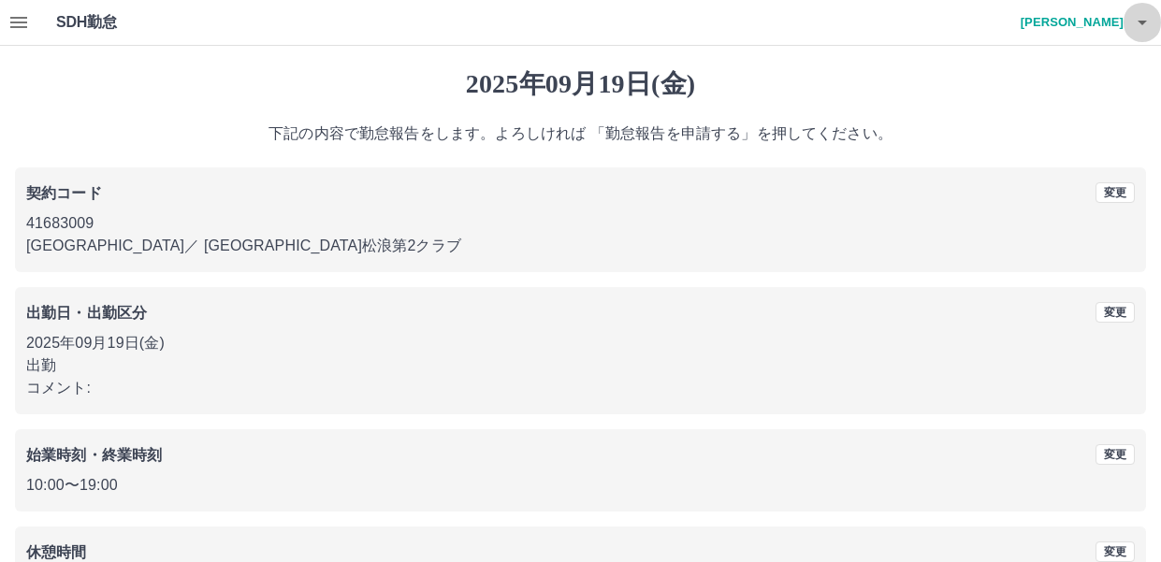
click at [1153, 26] on button "button" at bounding box center [1141, 22] width 37 height 45
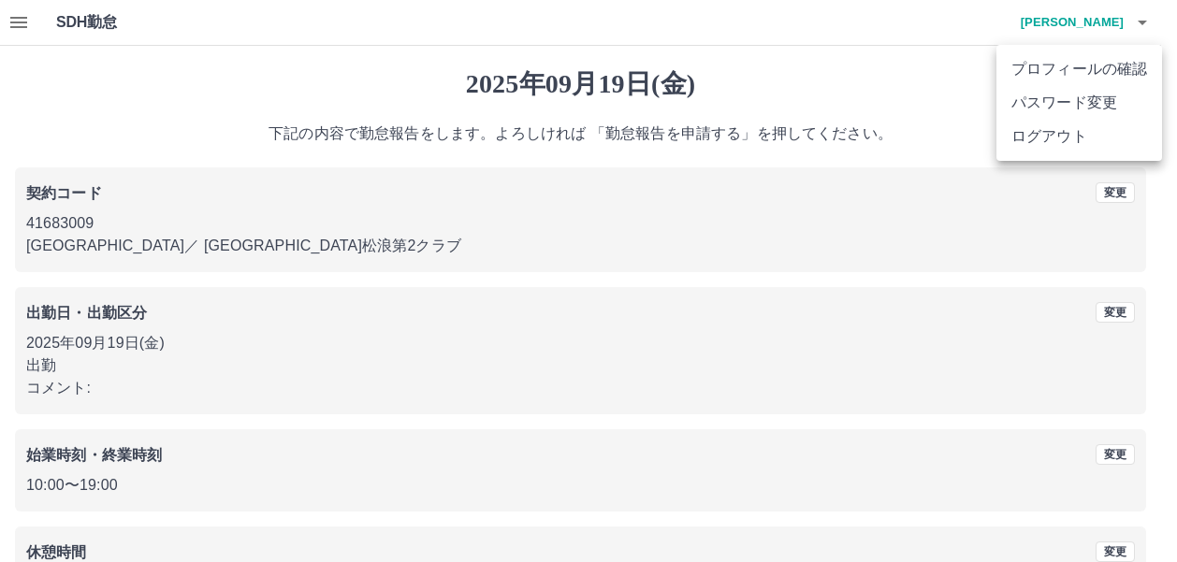
drag, startPoint x: 1072, startPoint y: 140, endPoint x: 1080, endPoint y: 130, distance: 13.3
click at [1072, 139] on li "ログアウト" at bounding box center [1079, 137] width 166 height 34
